Goal: Check status: Check status

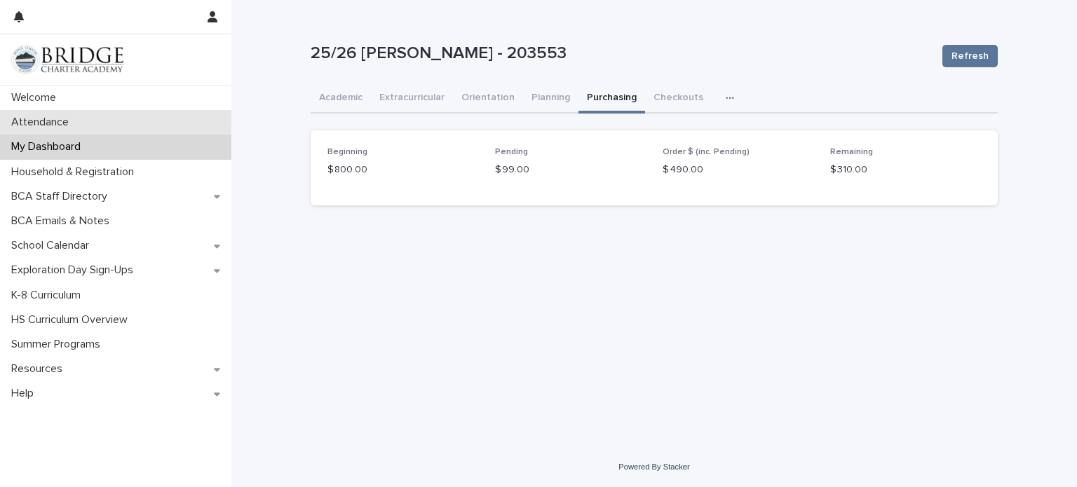
click at [93, 126] on div "Attendance" at bounding box center [115, 122] width 231 height 25
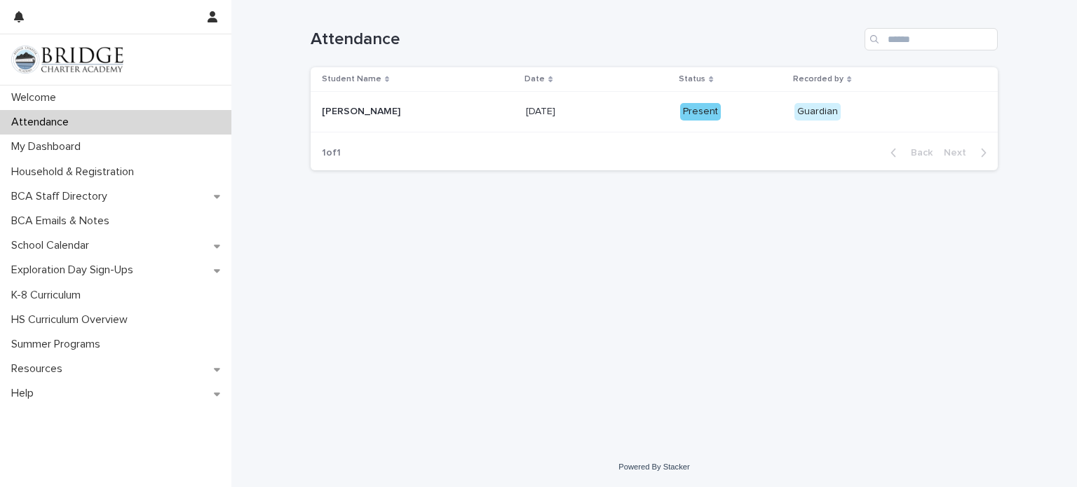
click at [812, 116] on div "Guardian" at bounding box center [817, 112] width 46 height 18
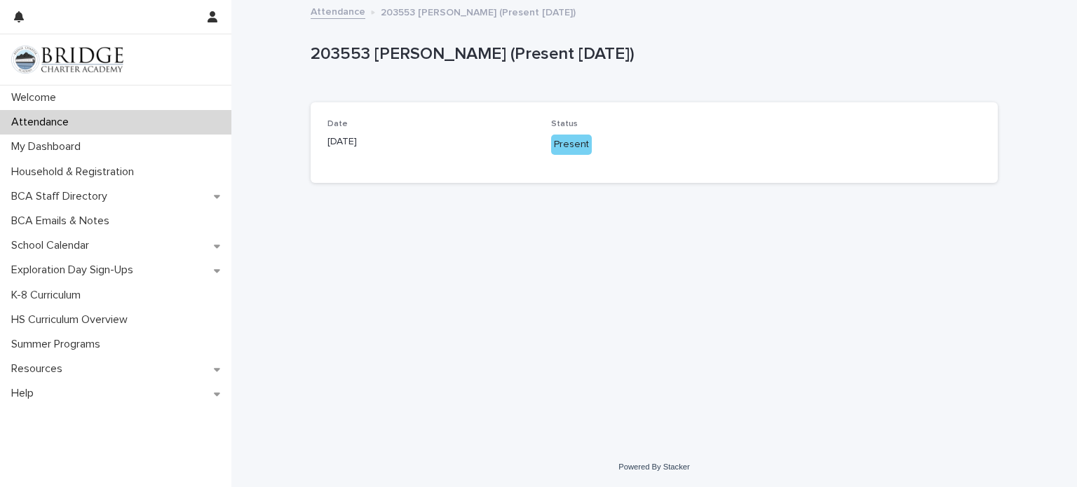
click at [559, 145] on div "Present" at bounding box center [571, 145] width 41 height 20
click at [540, 128] on div "Date [DATE] Status Present" at bounding box center [653, 142] width 653 height 47
click at [510, 272] on div "Loading... Saving… Loading... Saving… 203553 [PERSON_NAME] (Present [DATE]) 203…" at bounding box center [653, 206] width 701 height 411
click at [585, 103] on div "Date [DATE] Status Present" at bounding box center [653, 142] width 687 height 81
click at [176, 121] on div "Attendance" at bounding box center [115, 122] width 231 height 25
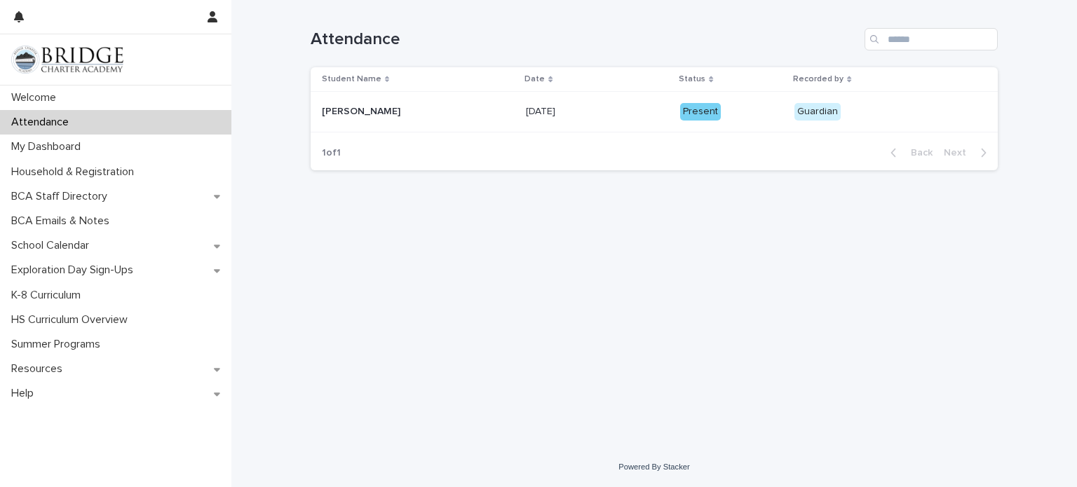
click at [804, 79] on p "Recorded by" at bounding box center [818, 78] width 50 height 15
click at [826, 79] on p "Recorded by" at bounding box center [818, 78] width 50 height 15
click at [833, 82] on div "Recorded by" at bounding box center [862, 78] width 139 height 15
click at [834, 82] on div "Recorded by" at bounding box center [862, 78] width 139 height 15
click at [678, 82] on p "Status" at bounding box center [691, 78] width 27 height 15
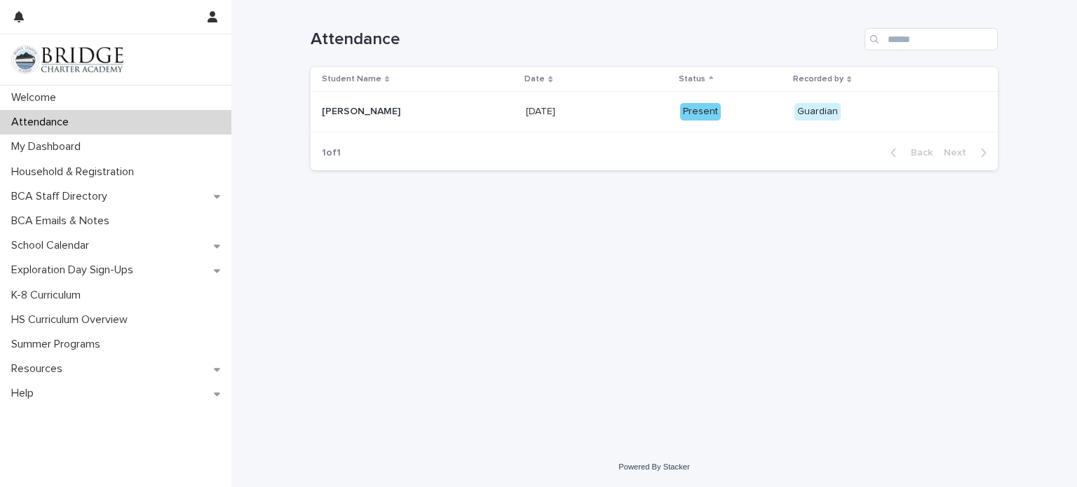
click at [680, 81] on p "Status" at bounding box center [691, 78] width 27 height 15
